Goal: Information Seeking & Learning: Learn about a topic

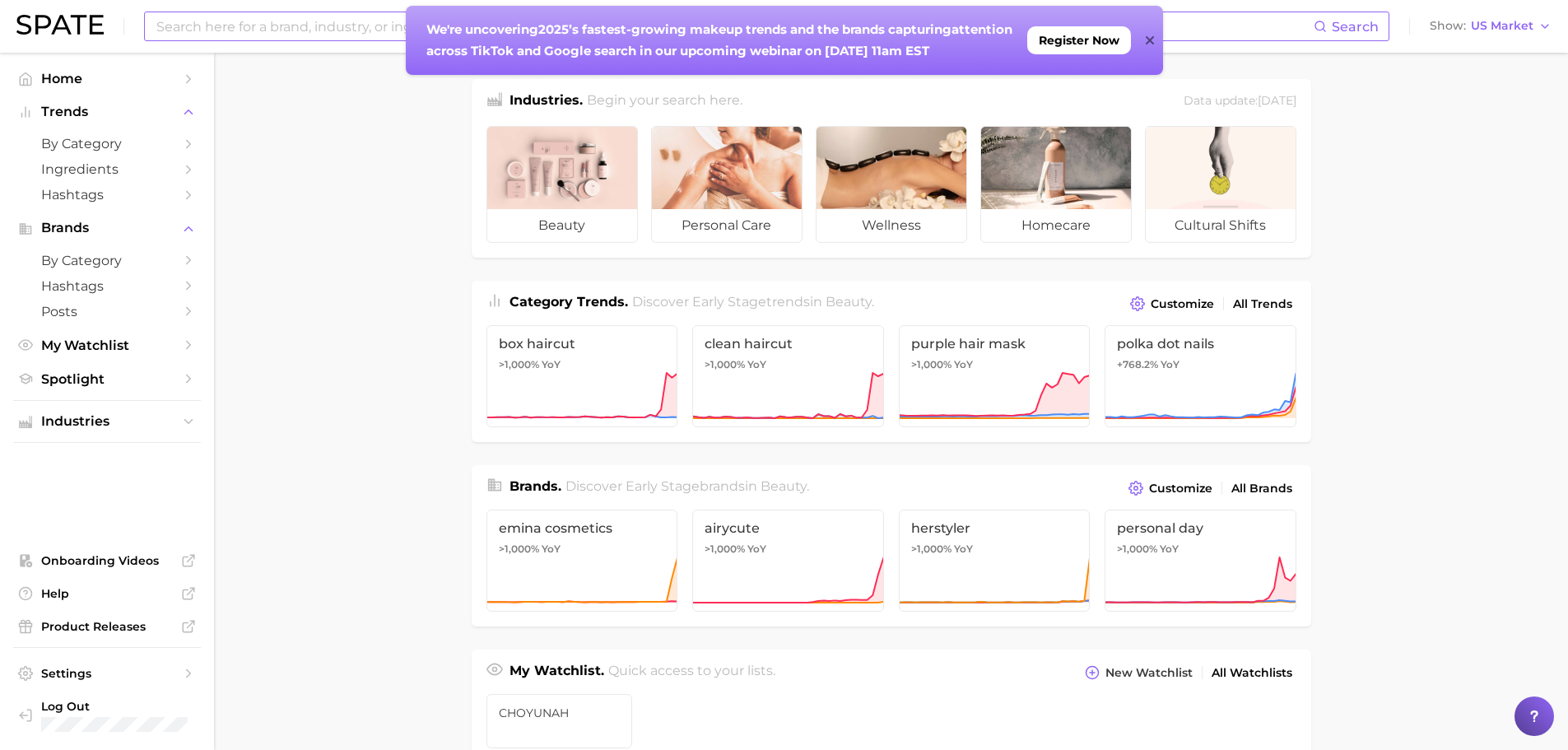
click at [291, 13] on input at bounding box center [734, 26] width 1159 height 28
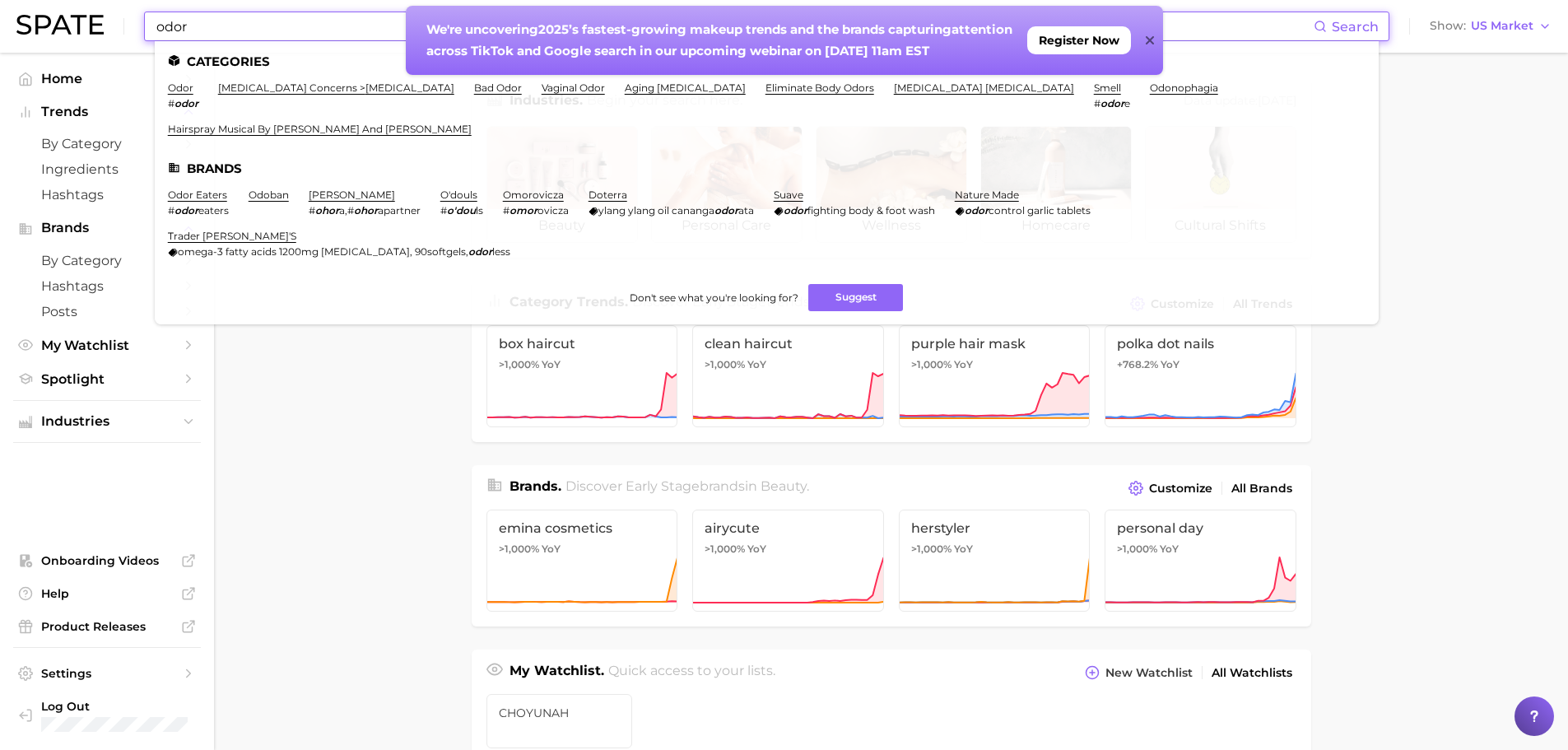
click at [1150, 37] on icon at bounding box center [1149, 40] width 8 height 13
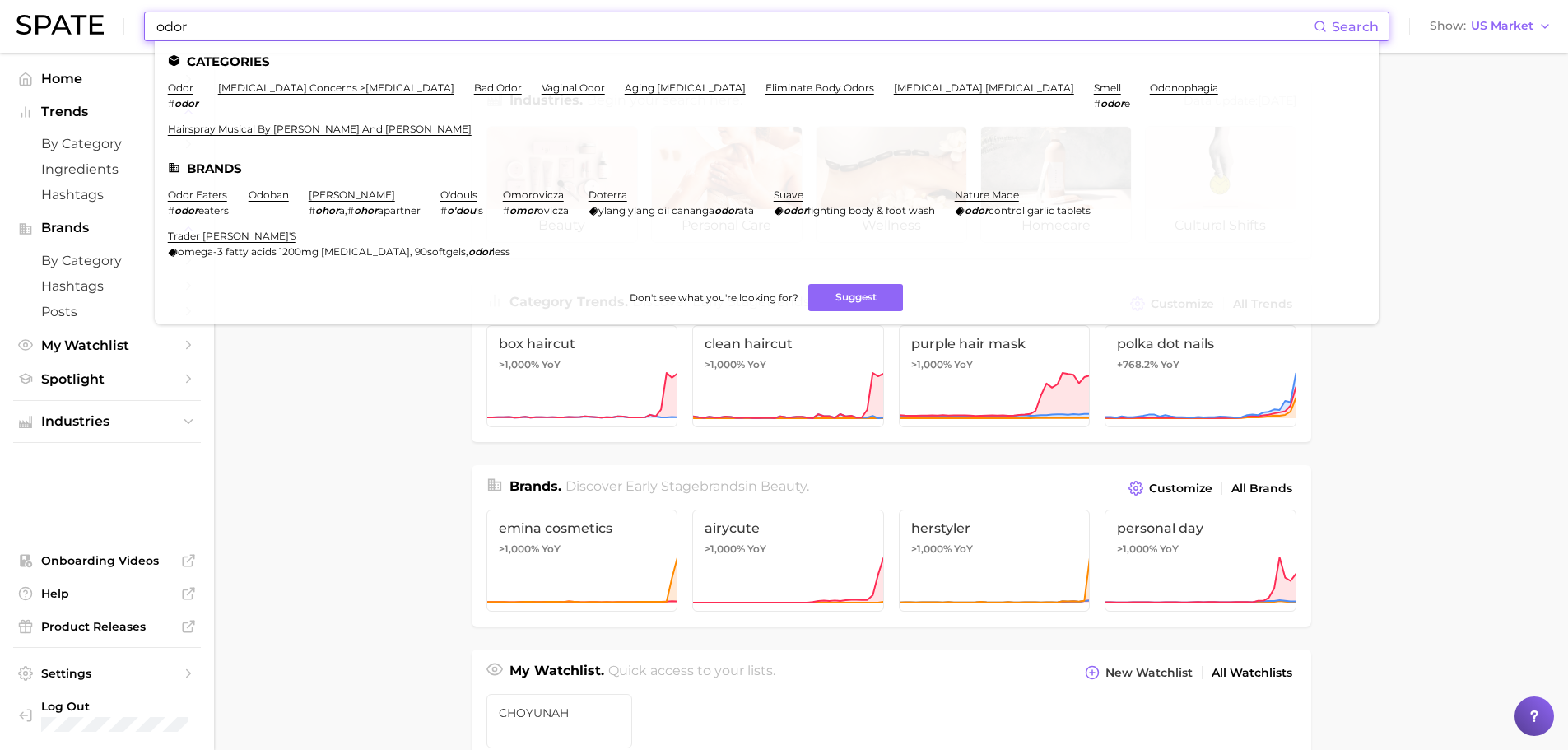
click at [218, 22] on input "odor" at bounding box center [734, 26] width 1159 height 28
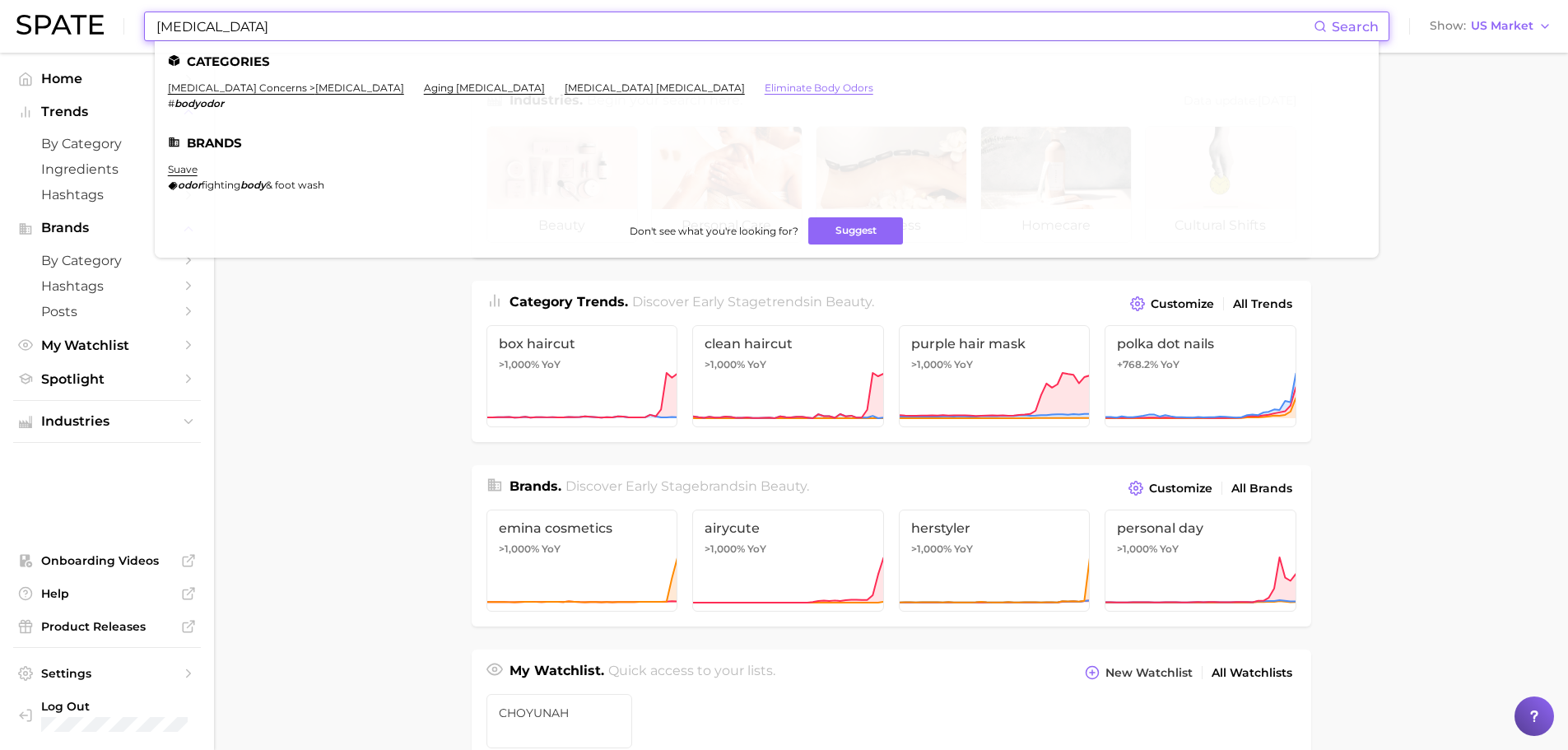
type input "[MEDICAL_DATA]"
click at [764, 91] on link "eliminate body odors" at bounding box center [818, 87] width 109 height 12
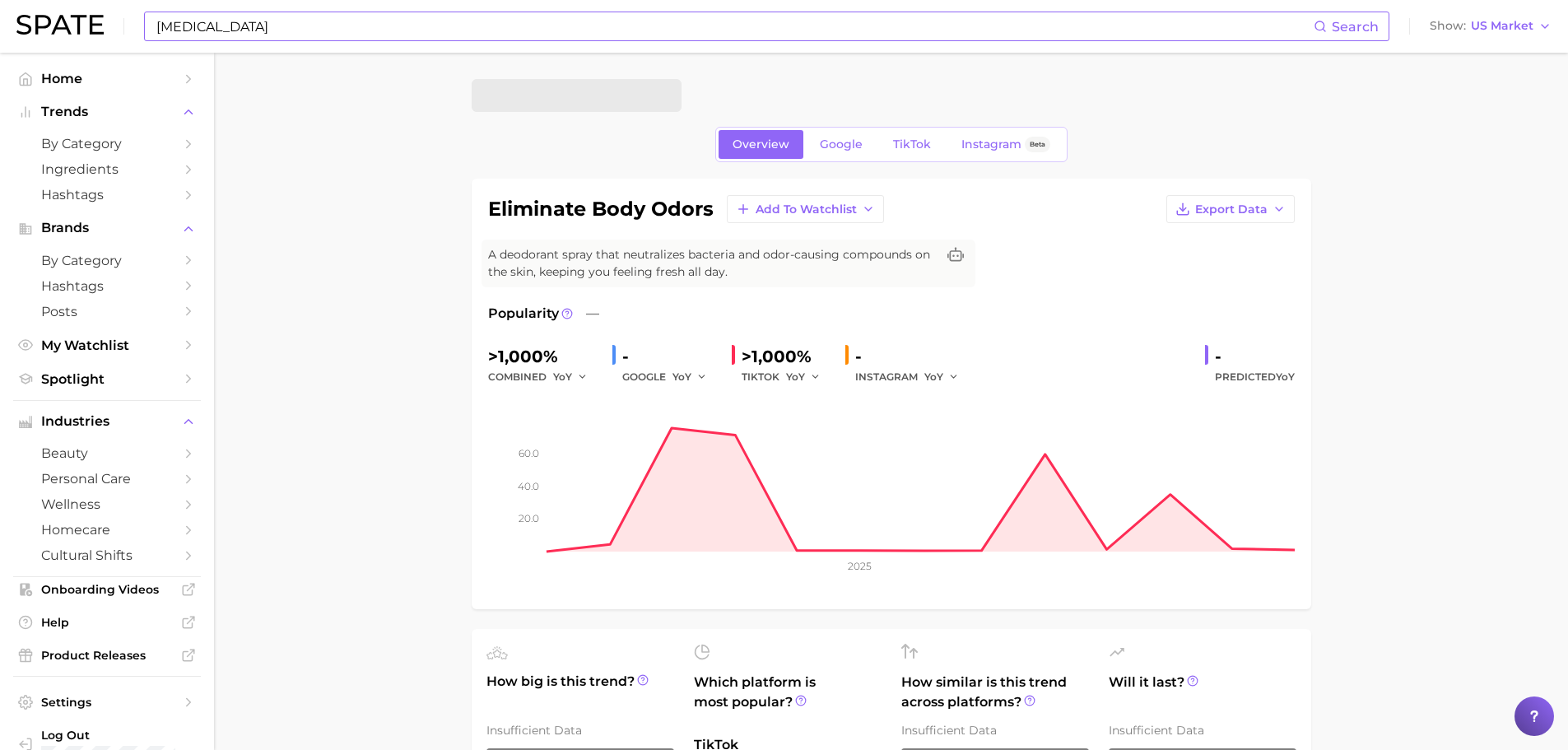
click at [217, 22] on input "[MEDICAL_DATA]" at bounding box center [734, 26] width 1159 height 28
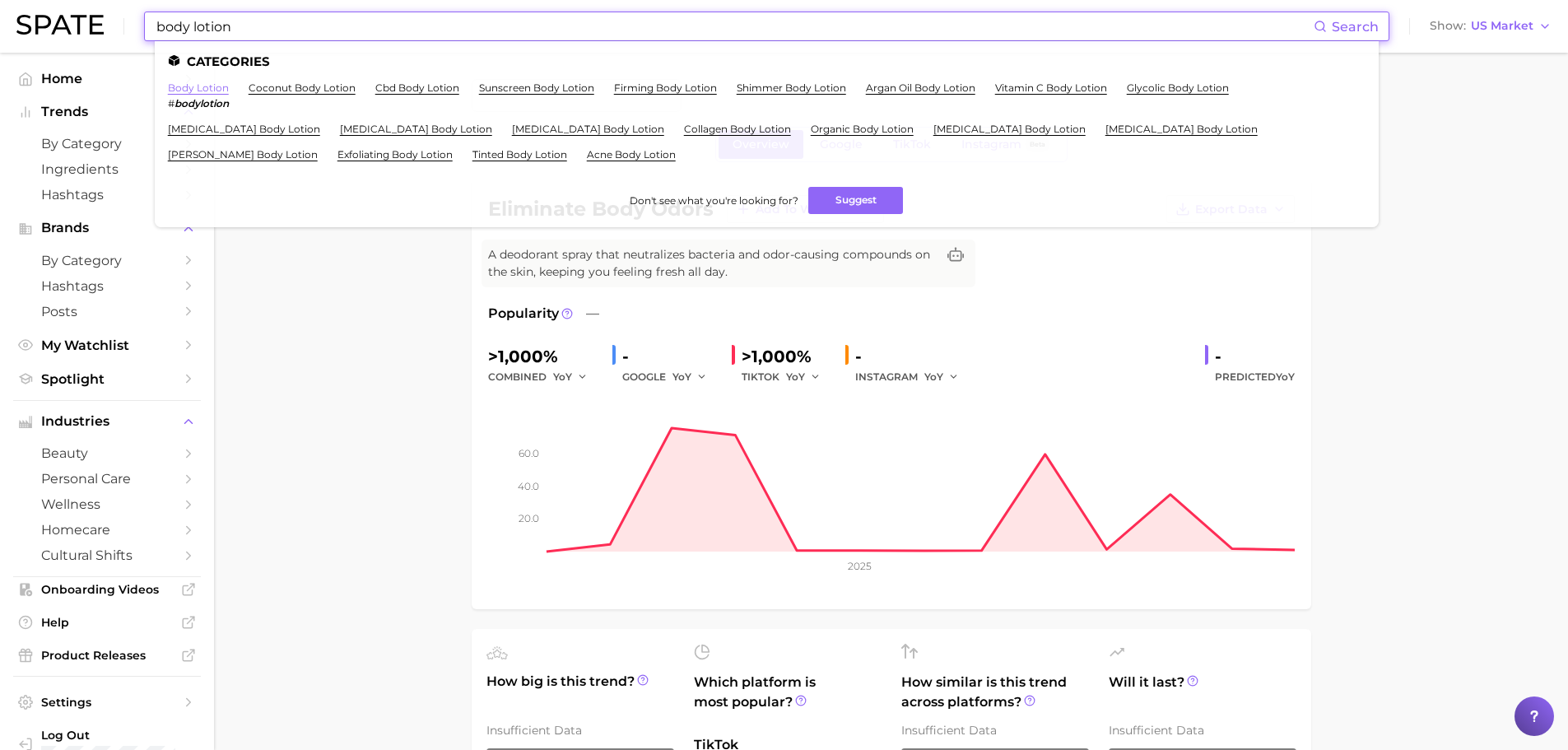
type input "body lotion"
click at [210, 92] on link "body lotion" at bounding box center [198, 87] width 61 height 12
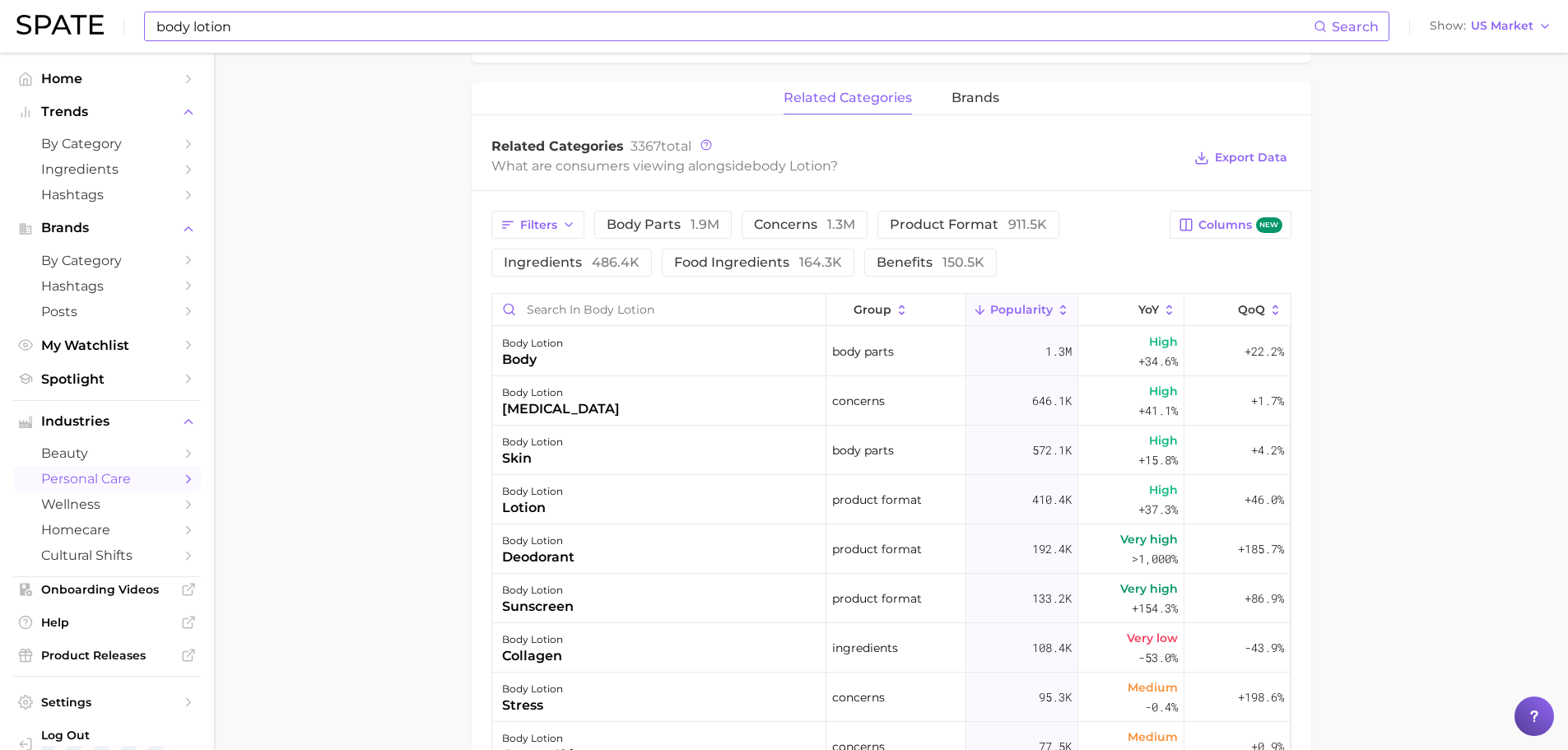
scroll to position [741, 0]
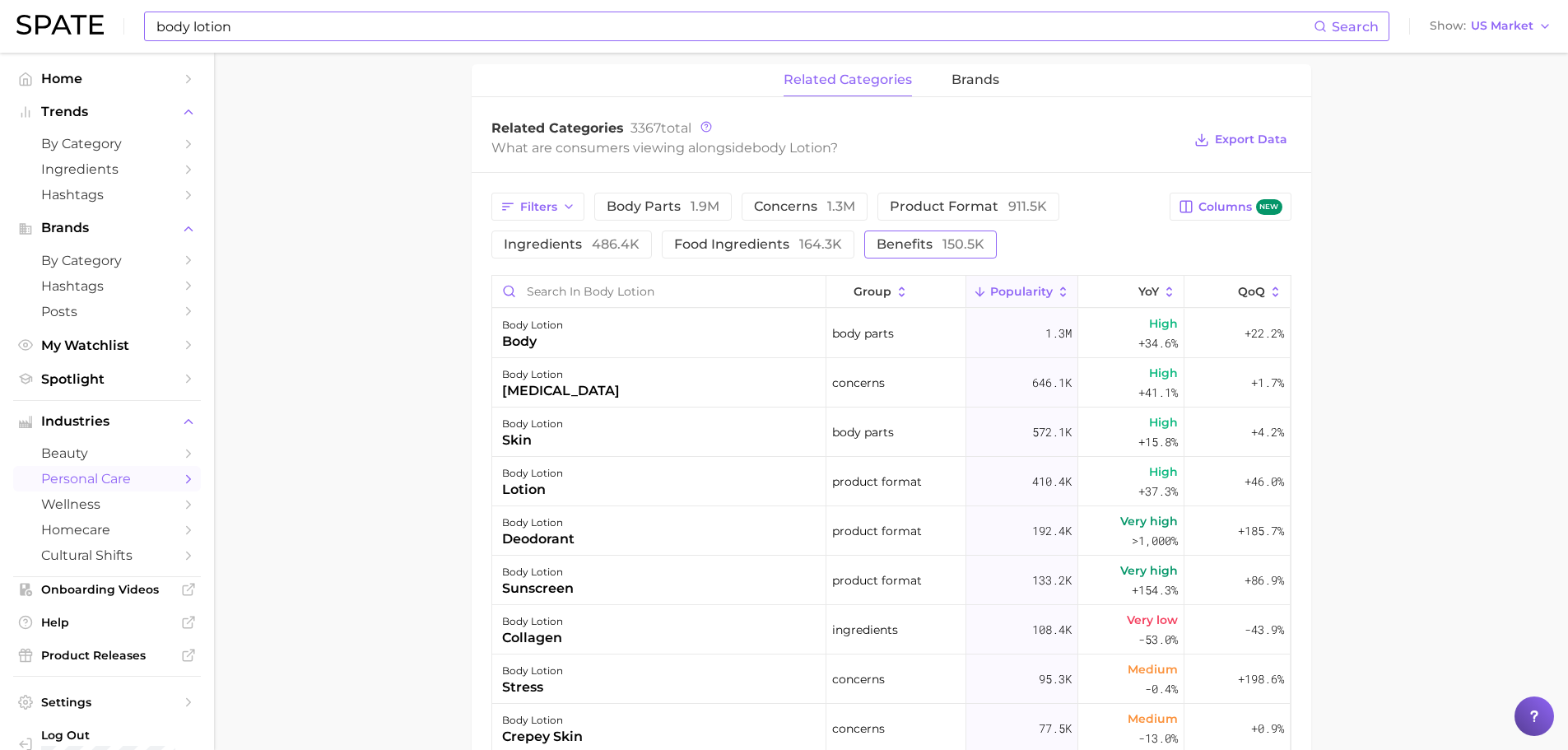
click at [950, 237] on span "150.5k" at bounding box center [963, 244] width 42 height 16
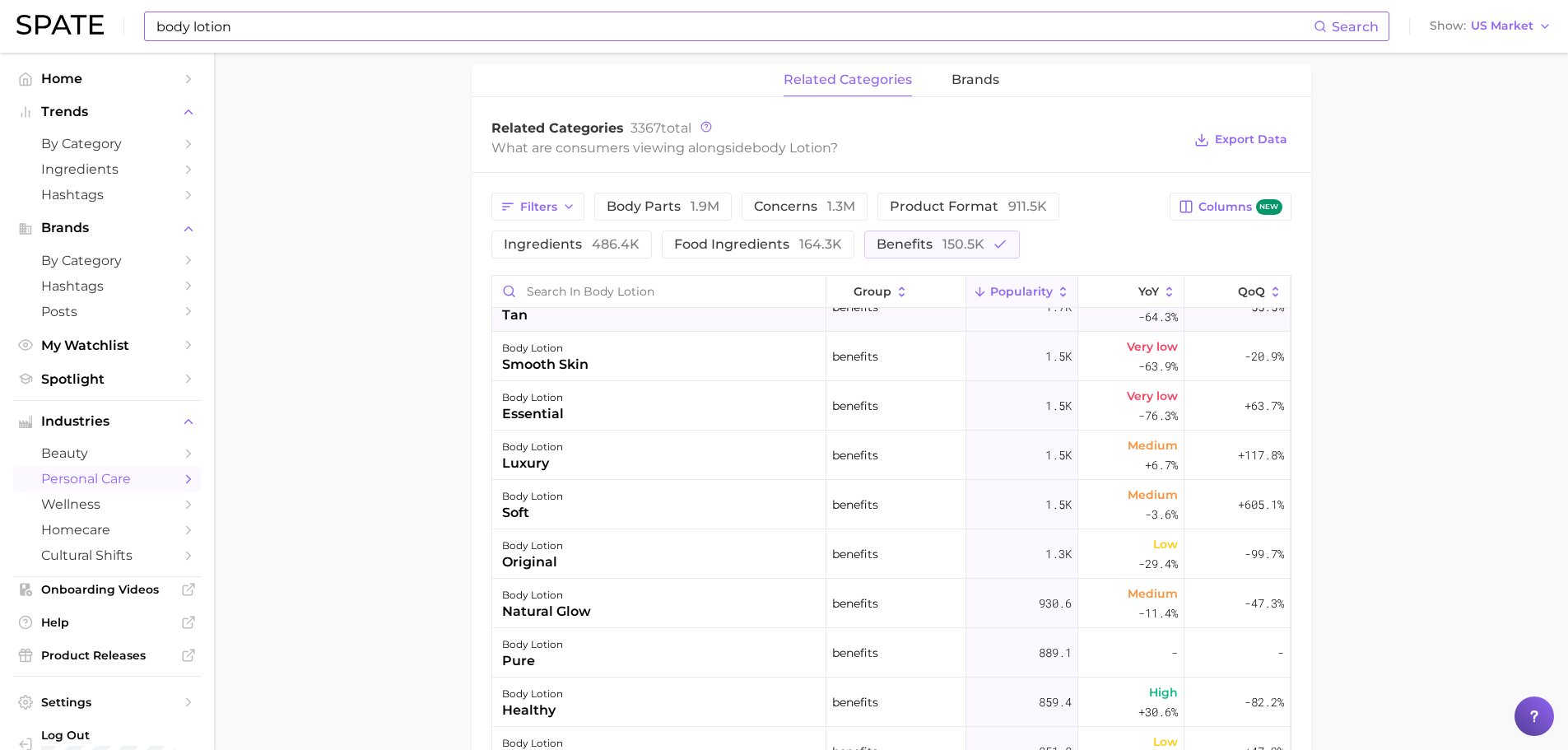
scroll to position [1153, 0]
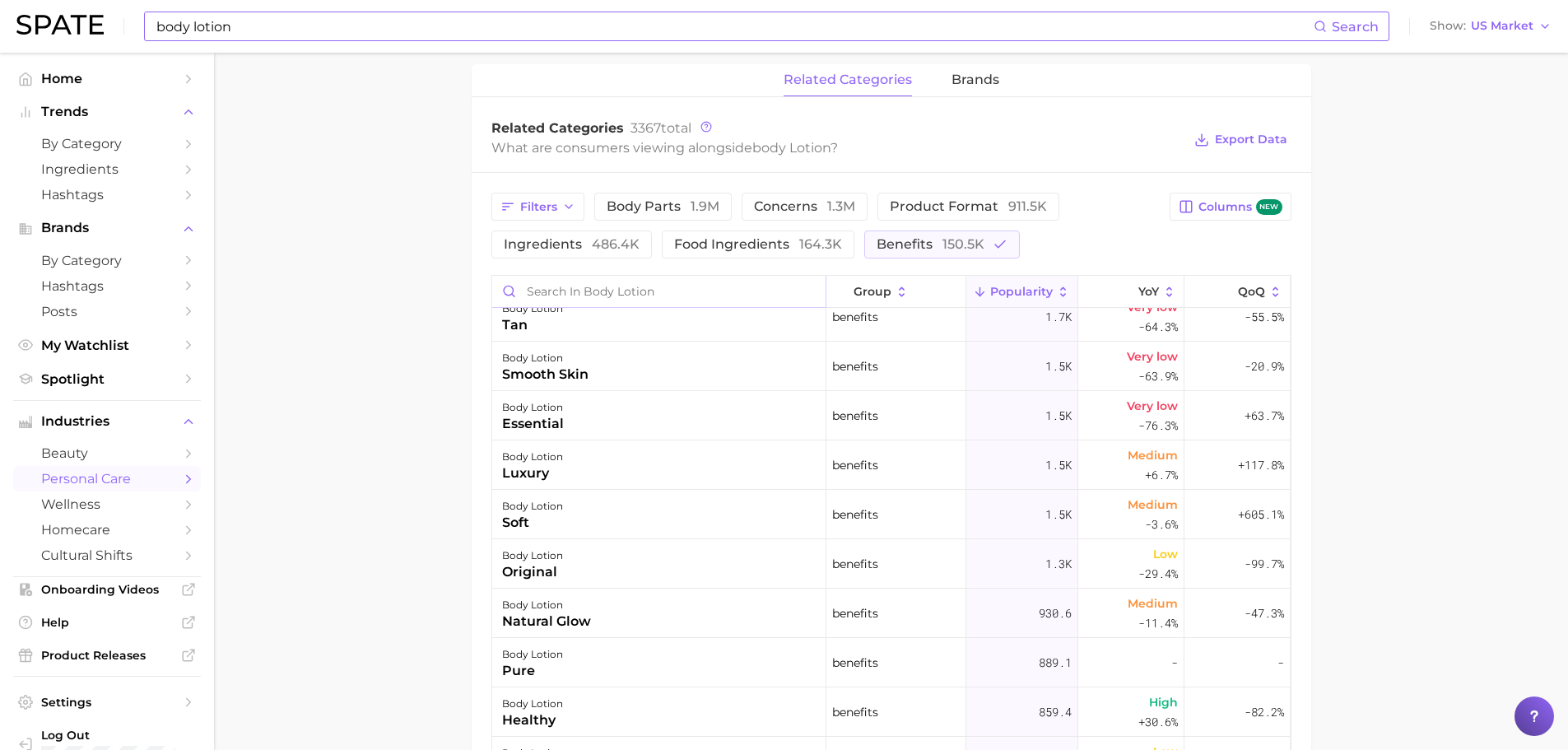
click at [643, 294] on input "Search in body lotion" at bounding box center [659, 292] width 333 height 31
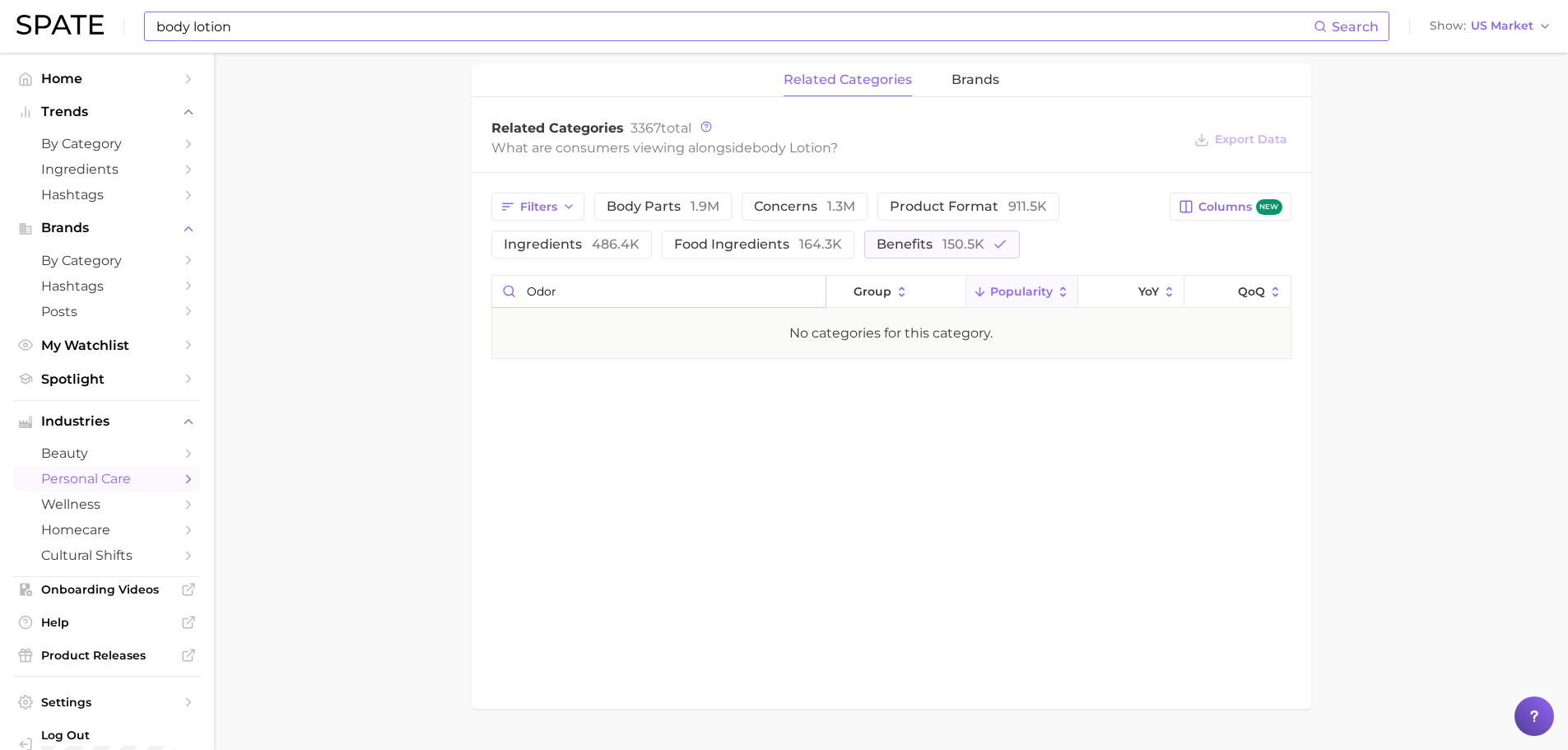
click at [611, 292] on input "odor" at bounding box center [659, 292] width 333 height 31
type input "d"
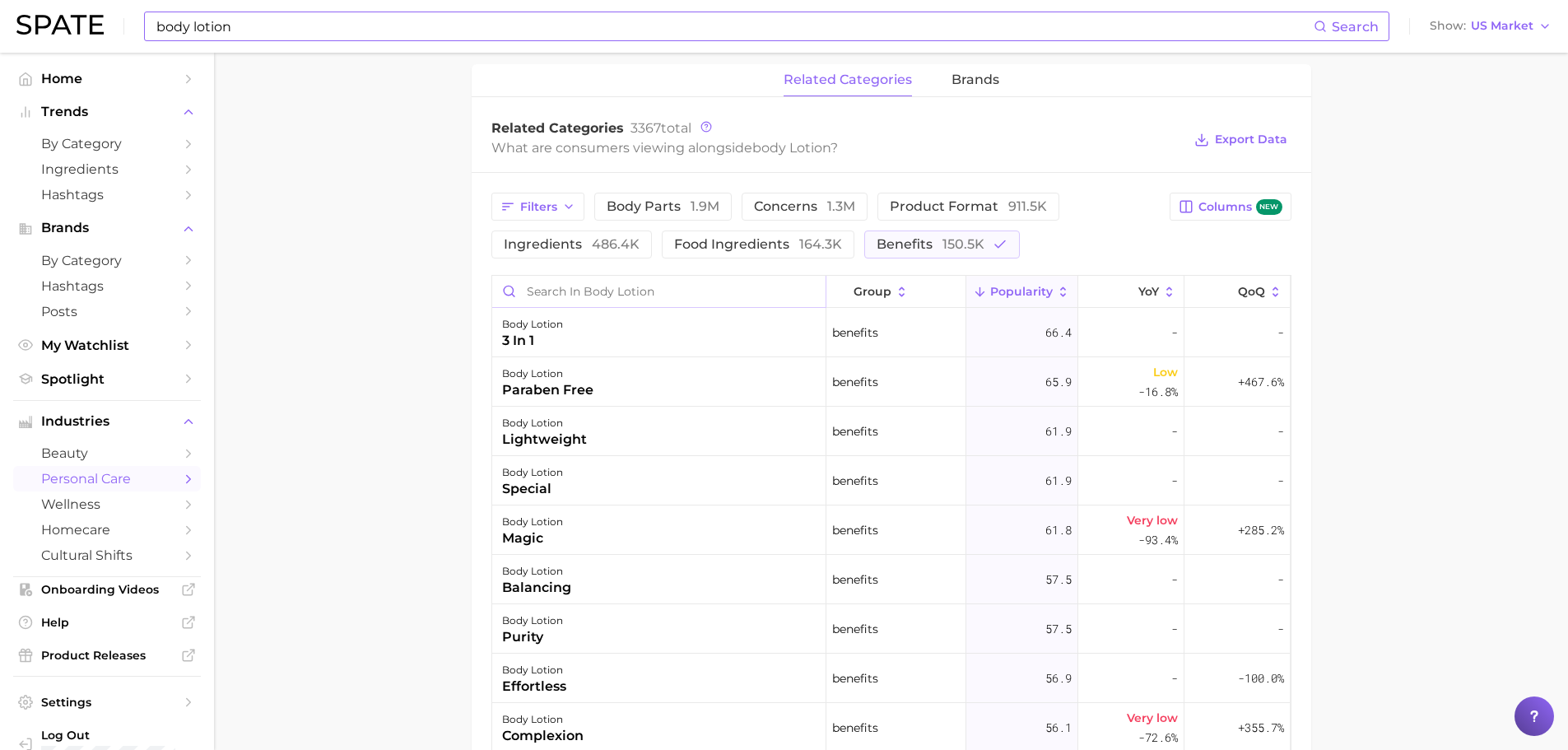
scroll to position [5765, 0]
